Goal: Check status: Check status

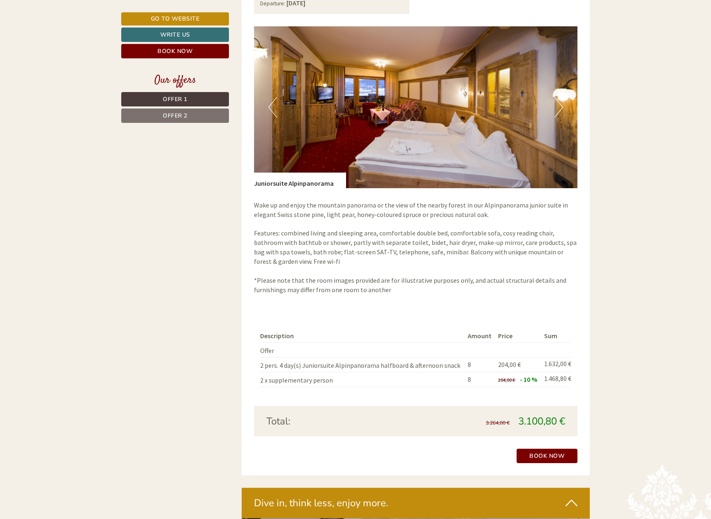
scroll to position [1257, 0]
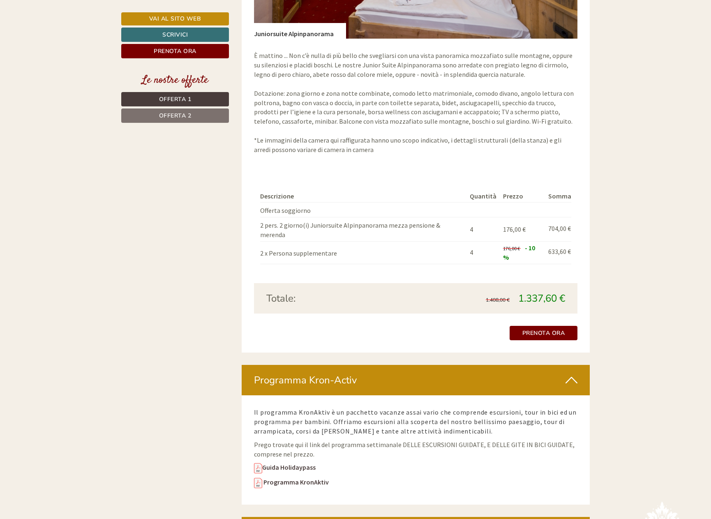
scroll to position [1425, 0]
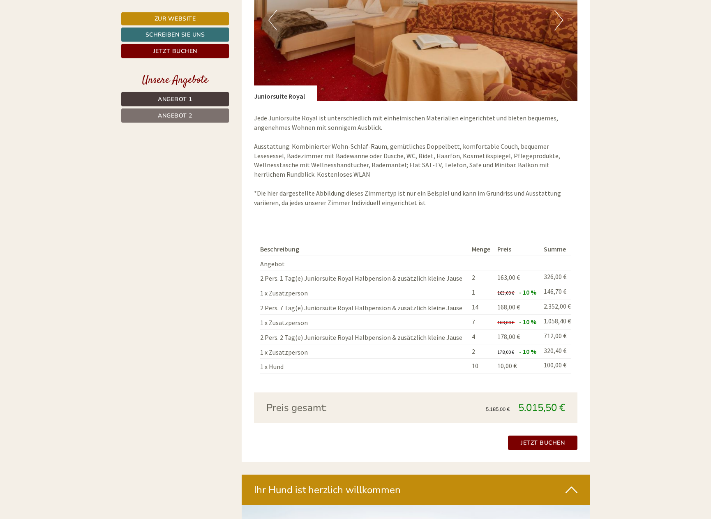
scroll to position [1383, 0]
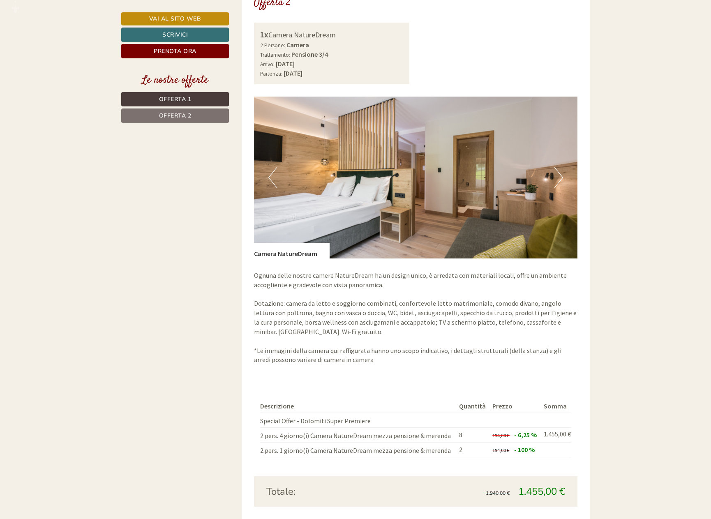
scroll to position [1173, 0]
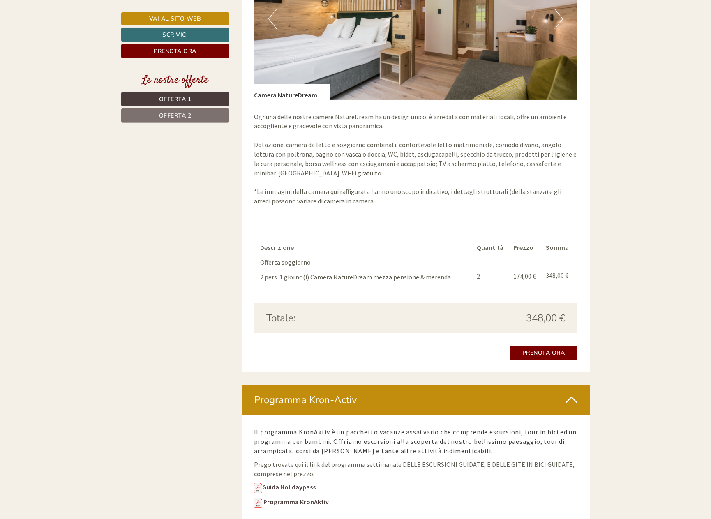
scroll to position [1341, 0]
